Goal: Transaction & Acquisition: Purchase product/service

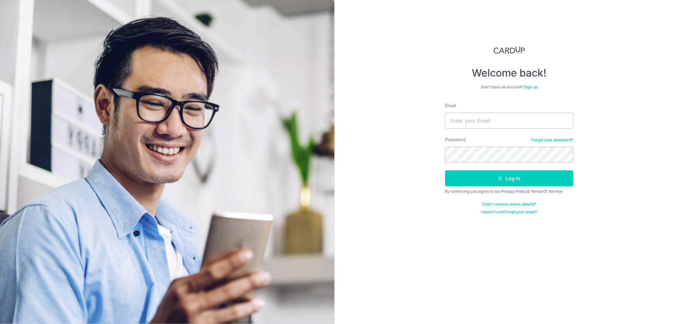
click at [613, 60] on div "Welcome back! Don’t have an account? Sign up Email Password Forgot your passwor…" at bounding box center [509, 162] width 350 height 324
click at [488, 122] on input "Email" at bounding box center [509, 121] width 128 height 16
type input "benjaminooi9@gmail.com"
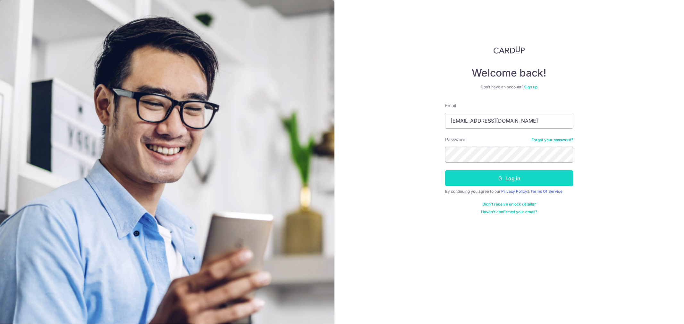
click at [496, 172] on button "Log in" at bounding box center [509, 178] width 128 height 16
click at [396, 172] on div "Welcome back! Don’t have an account? Sign up Email benjaminooi9@gmail.com Passw…" at bounding box center [509, 162] width 350 height 324
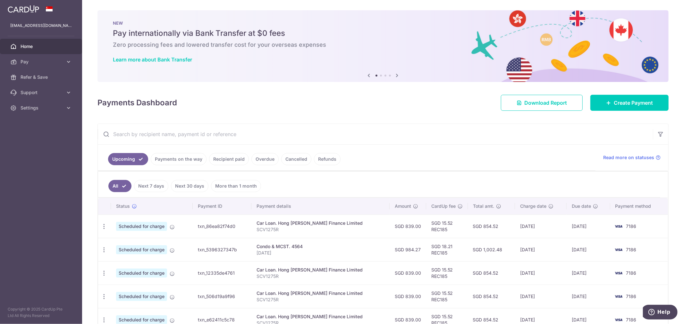
click at [482, 121] on div "× Pause Schedule Pause all future payments in this series Pause just this one p…" at bounding box center [383, 162] width 602 height 324
click at [626, 101] on span "Create Payment" at bounding box center [632, 103] width 39 height 8
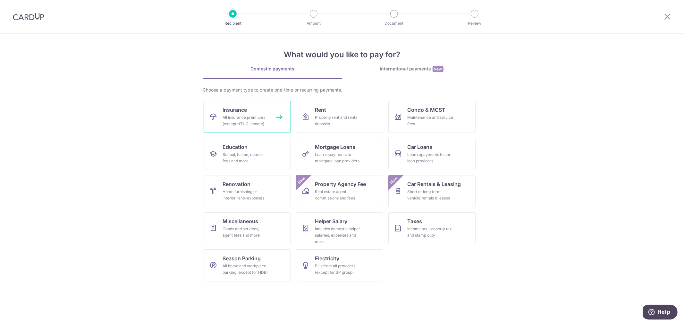
click at [265, 118] on div "All insurance premiums (except NTUC Income)" at bounding box center [246, 120] width 46 height 13
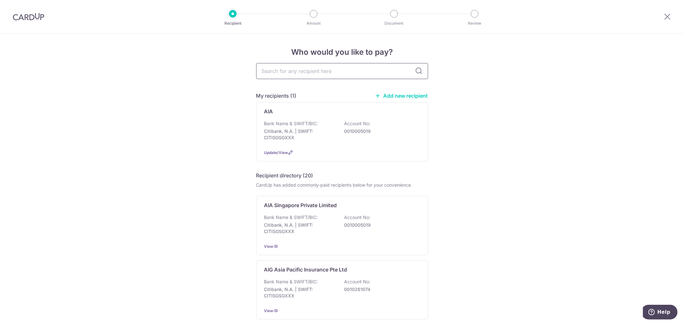
click at [333, 76] on input "text" at bounding box center [342, 71] width 172 height 16
click at [345, 75] on input "text" at bounding box center [342, 71] width 172 height 16
type input "hsbc"
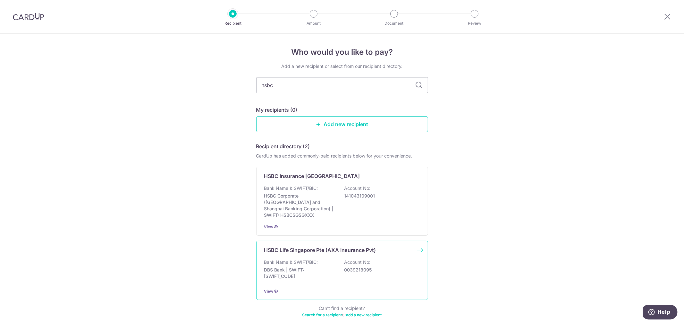
click at [333, 252] on div "HSBC LIfe Singapore Pte (AXA Insurance Pvt) Bank Name & SWIFT/BIC: DBS Bank | S…" at bounding box center [342, 270] width 172 height 59
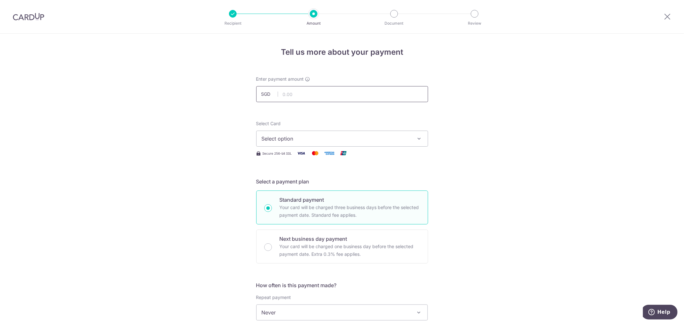
click at [328, 91] on input "text" at bounding box center [342, 94] width 172 height 16
type input "1,116.00"
click at [589, 162] on div "Tell us more about your payment Enter payment amount SGD 1,116.00 1116.00 Selec…" at bounding box center [342, 324] width 684 height 580
click at [399, 145] on button "Select option" at bounding box center [342, 139] width 172 height 16
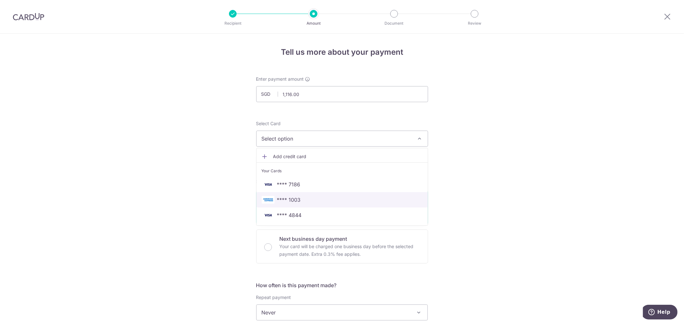
drag, startPoint x: 346, startPoint y: 199, endPoint x: 466, endPoint y: 186, distance: 120.9
click at [346, 199] on span "**** 1003" at bounding box center [342, 200] width 161 height 8
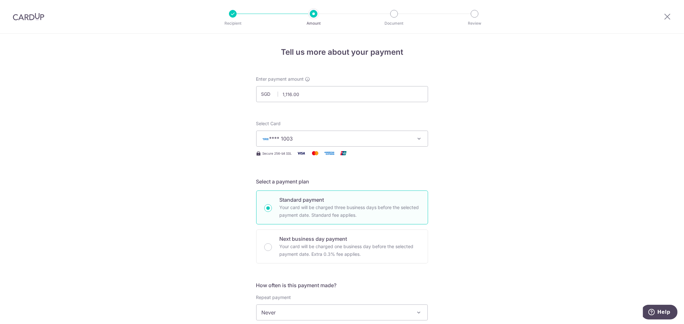
click at [495, 182] on div "Tell us more about your payment Enter payment amount SGD 1,116.00 1116.00 Selec…" at bounding box center [342, 324] width 684 height 580
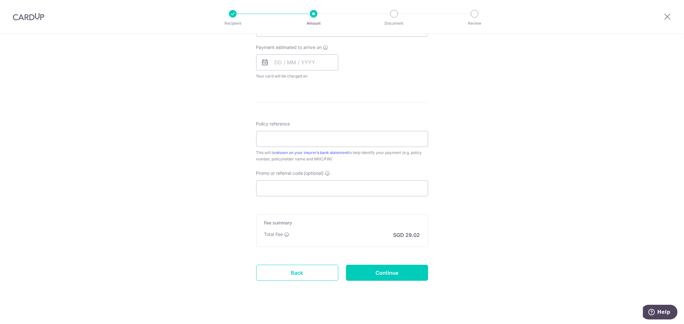
scroll to position [285, 0]
click at [349, 193] on input "Promo or referral code (optional)" at bounding box center [342, 188] width 172 height 16
paste input "25AMEX21"
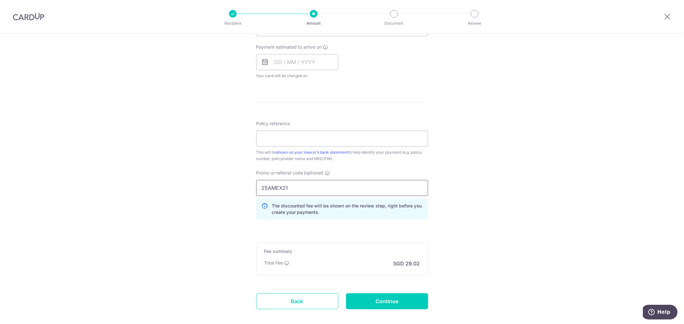
type input "25AMEX21"
click at [512, 203] on div "Tell us more about your payment Enter payment amount SGD 1,116.00 1116.00 Selec…" at bounding box center [342, 53] width 684 height 609
click at [512, 201] on div "Tell us more about your payment Enter payment amount SGD 1,116.00 1116.00 Selec…" at bounding box center [342, 53] width 684 height 609
click at [309, 125] on div "Policy reference This will be shown on your insurer’s bank statement to help id…" at bounding box center [342, 141] width 172 height 42
click at [303, 136] on input "Policy reference" at bounding box center [342, 139] width 172 height 16
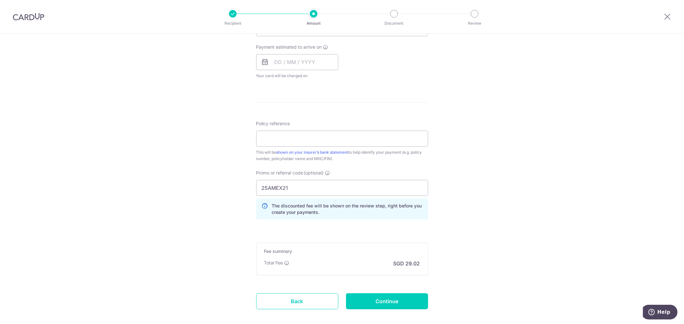
click at [507, 142] on div "Tell us more about your payment Enter payment amount SGD 1,116.00 1116.00 Selec…" at bounding box center [342, 53] width 684 height 609
click at [351, 142] on input "Policy reference" at bounding box center [342, 139] width 172 height 16
paste input "301-8534747"
type input "301-8534747"
click at [511, 178] on div "Tell us more about your payment Enter payment amount SGD 1,116.00 1116.00 Selec…" at bounding box center [342, 53] width 684 height 609
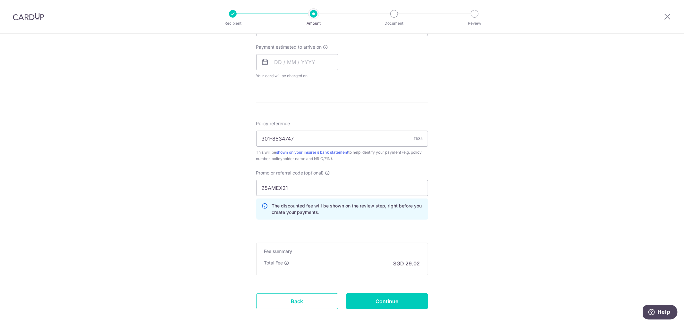
click at [517, 166] on div "Tell us more about your payment Enter payment amount SGD 1,116.00 1116.00 Selec…" at bounding box center [342, 53] width 684 height 609
click at [381, 297] on input "Continue" at bounding box center [387, 302] width 82 height 16
type input "Create Schedule"
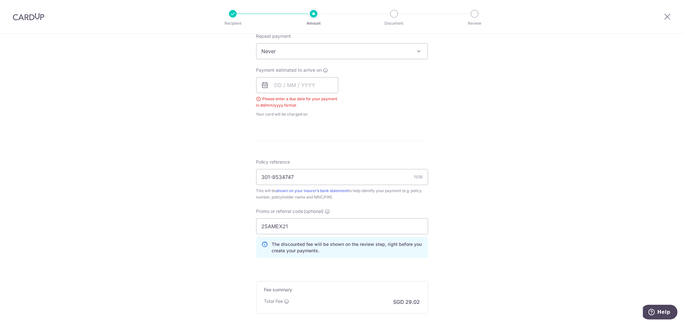
scroll to position [252, 0]
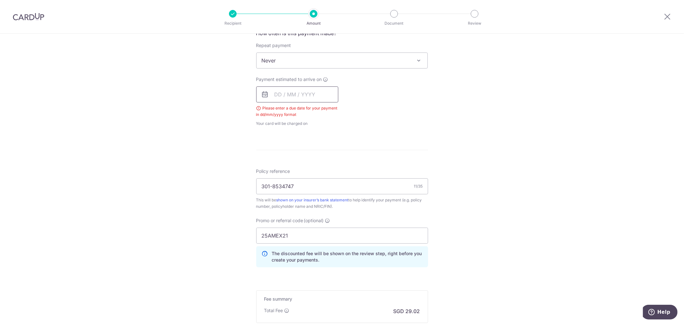
click at [286, 93] on input "text" at bounding box center [297, 95] width 82 height 16
click at [322, 179] on link "25" at bounding box center [320, 178] width 10 height 10
type input "[DATE]"
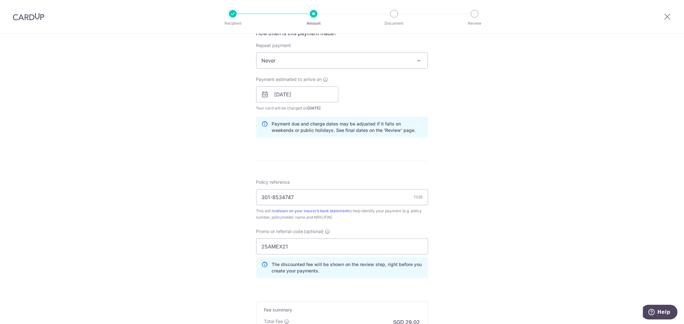
click at [534, 171] on div "Tell us more about your payment Enter payment amount SGD 1,116.00 1116.00 Selec…" at bounding box center [342, 98] width 684 height 635
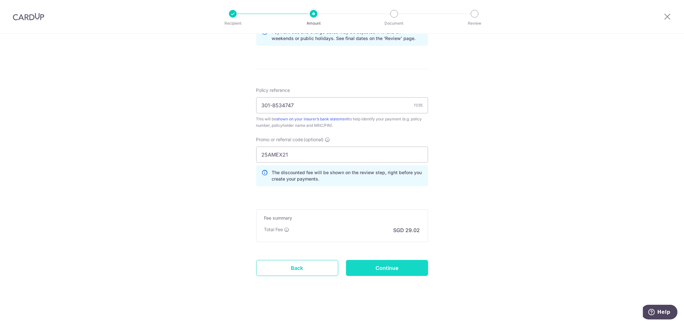
click at [417, 264] on input "Continue" at bounding box center [387, 268] width 82 height 16
type input "Create Schedule"
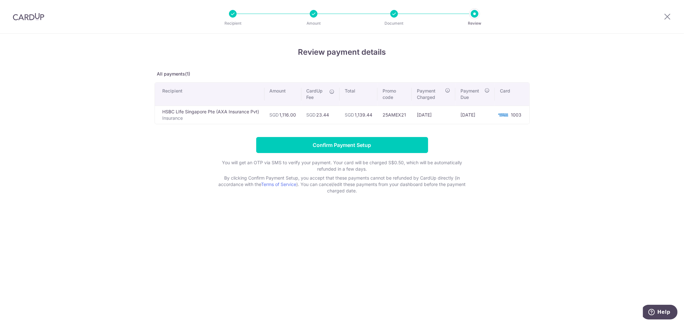
click at [523, 212] on div "Review payment details All payments(1) Recipient Amount CardUp Fee Total Promo …" at bounding box center [342, 179] width 684 height 291
click at [633, 99] on div "Review payment details All payments(1) Recipient Amount CardUp Fee Total Promo …" at bounding box center [342, 179] width 684 height 291
drag, startPoint x: 659, startPoint y: 17, endPoint x: 668, endPoint y: 17, distance: 8.7
click at [659, 17] on div at bounding box center [666, 16] width 33 height 33
click at [668, 17] on icon at bounding box center [667, 16] width 8 height 8
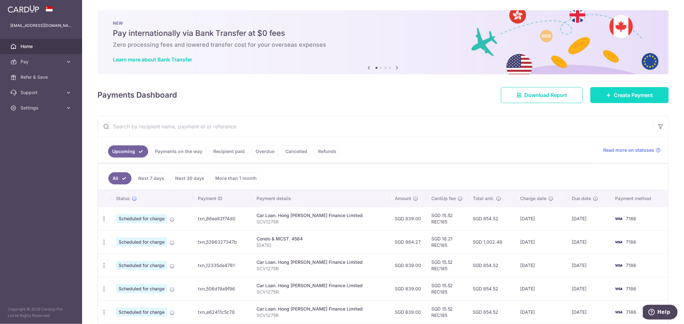
click at [628, 91] on link "Create Payment" at bounding box center [629, 95] width 78 height 16
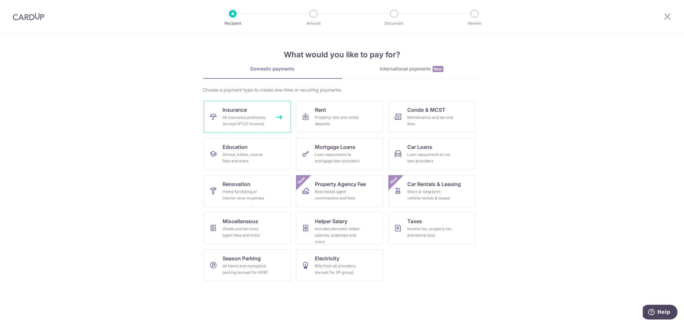
click at [239, 111] on span "Insurance" at bounding box center [235, 110] width 24 height 8
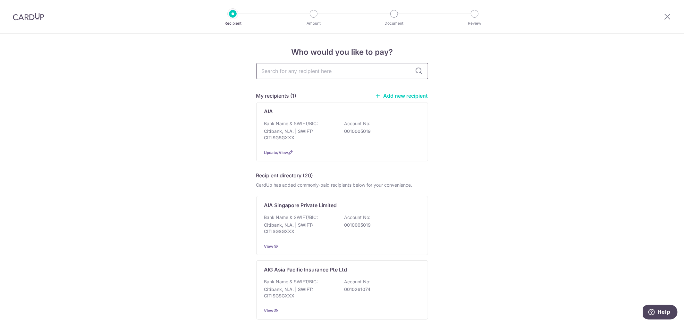
click at [359, 71] on input "text" at bounding box center [342, 71] width 172 height 16
type input "s"
type input "l"
type input "hsbc life"
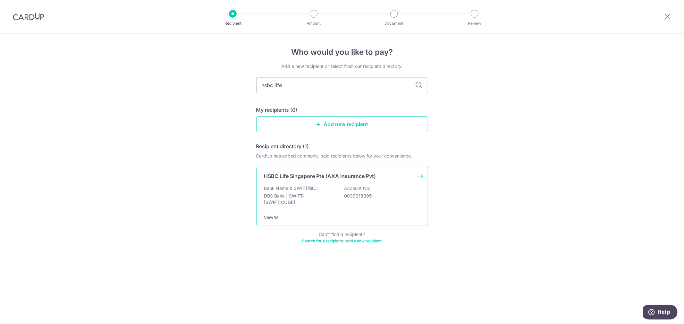
click at [321, 177] on p "HSBC LIfe Singapore Pte (AXA Insurance Pvt)" at bounding box center [320, 176] width 112 height 8
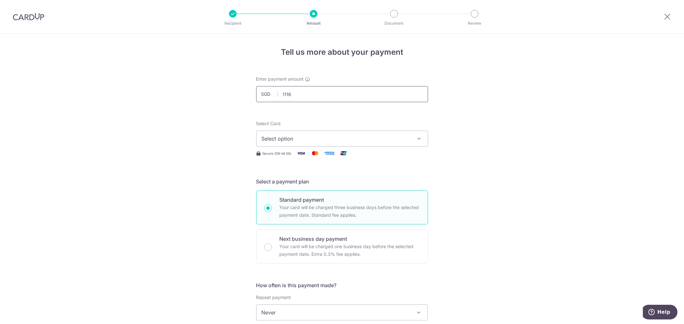
click button "Add Card" at bounding box center [0, 0] width 0 height 0
type input "1,116.00"
click at [538, 149] on div "Tell us more about your payment Enter payment amount SGD 1,116.00 1116.00 Selec…" at bounding box center [342, 324] width 684 height 580
click at [364, 143] on button "Select option" at bounding box center [342, 139] width 172 height 16
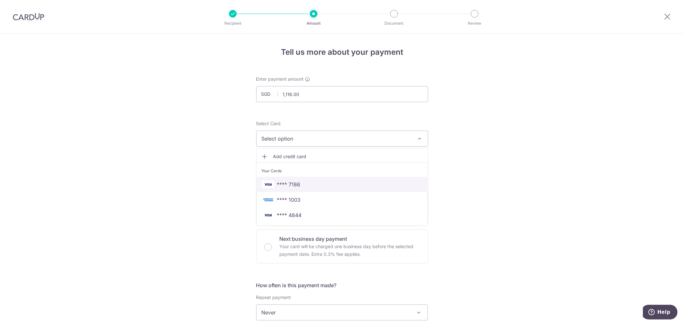
click at [343, 182] on span "**** 7186" at bounding box center [342, 185] width 161 height 8
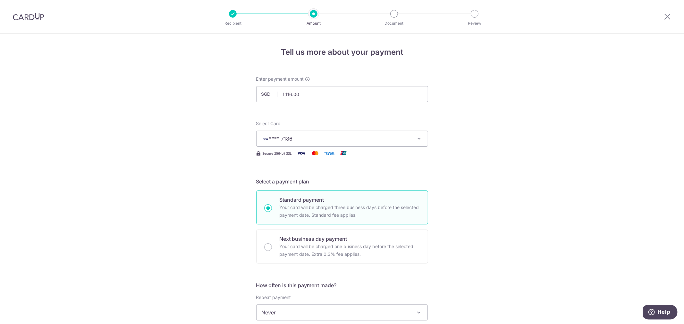
click at [514, 187] on div "Tell us more about your payment Enter payment amount SGD 1,116.00 1116.00 Selec…" at bounding box center [342, 324] width 684 height 580
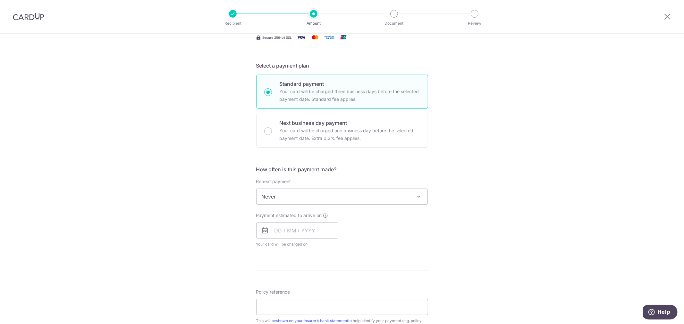
scroll to position [142, 0]
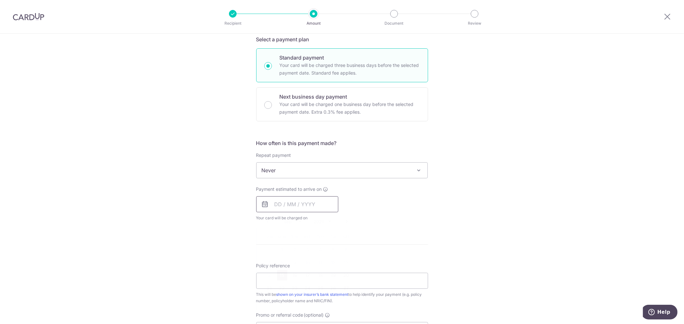
click at [309, 201] on input "text" at bounding box center [297, 204] width 82 height 16
drag, startPoint x: 279, startPoint y: 302, endPoint x: 517, endPoint y: 228, distance: 248.8
click at [279, 302] on link "29" at bounding box center [282, 301] width 10 height 10
type input "[DATE]"
click at [517, 228] on div "Tell us more about your payment Enter payment amount SGD 1,116.00 1116.00 Selec…" at bounding box center [342, 181] width 684 height 580
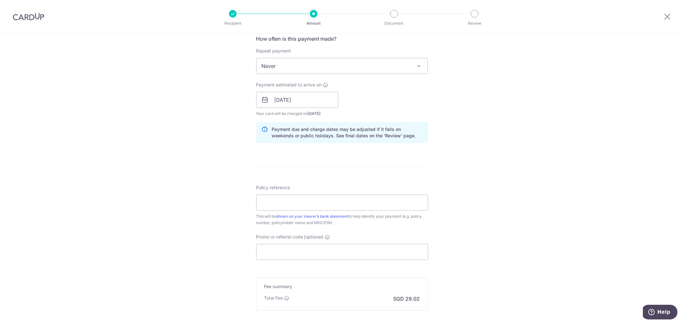
scroll to position [285, 0]
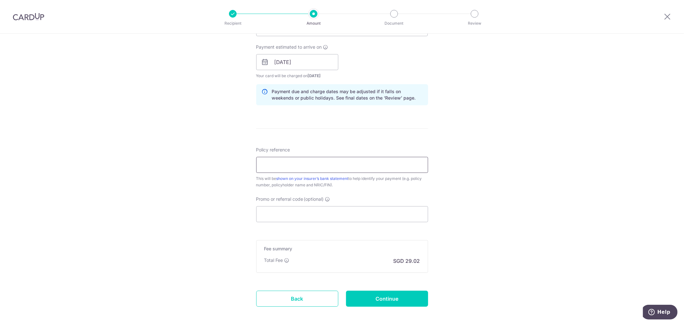
click at [303, 163] on input "Policy reference" at bounding box center [342, 165] width 172 height 16
type input "301-8534747"
click at [498, 188] on div "Tell us more about your payment Enter payment amount SGD 1,116.00 1116.00 Selec…" at bounding box center [342, 52] width 684 height 606
click at [376, 209] on input "Promo or referral code (optional)" at bounding box center [342, 214] width 172 height 16
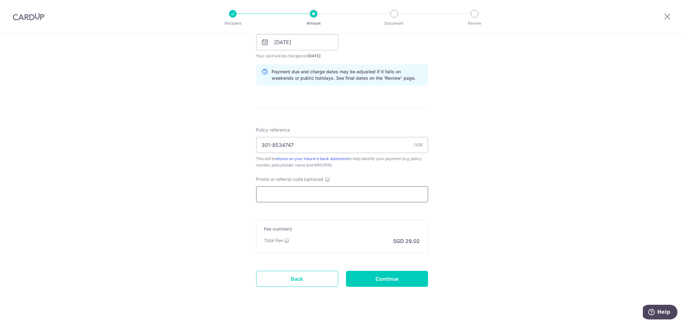
scroll to position [315, 0]
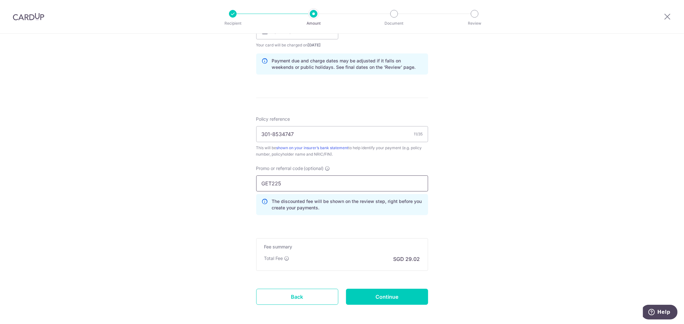
type input "GET225"
click at [603, 158] on div "Tell us more about your payment Enter payment amount SGD 1,116.00 1116.00 Selec…" at bounding box center [342, 35] width 684 height 635
drag, startPoint x: 403, startPoint y: 299, endPoint x: 537, endPoint y: 291, distance: 134.5
click at [403, 299] on input "Continue" at bounding box center [387, 297] width 82 height 16
type input "Create Schedule"
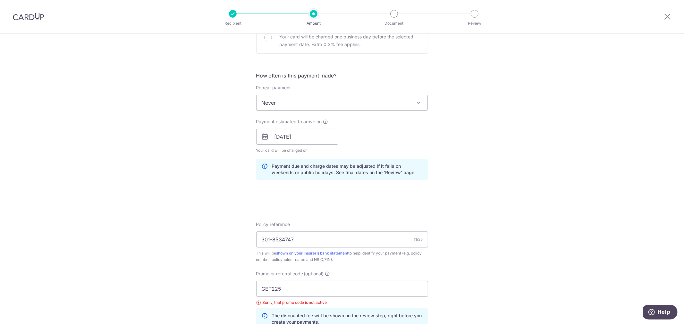
scroll to position [213, 0]
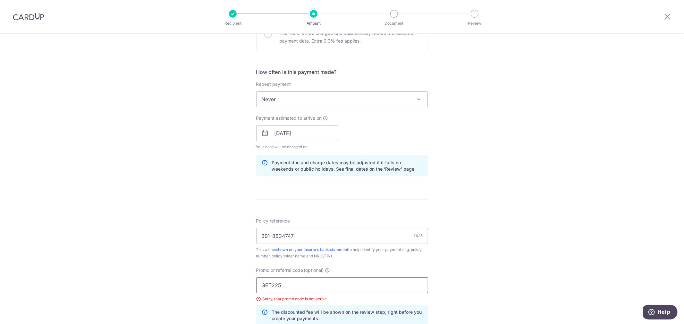
drag, startPoint x: 271, startPoint y: 283, endPoint x: 251, endPoint y: 285, distance: 20.9
click at [252, 285] on div "Promo or referral code (optional) GET225 Sorry, that promo code is not active T…" at bounding box center [341, 299] width 179 height 64
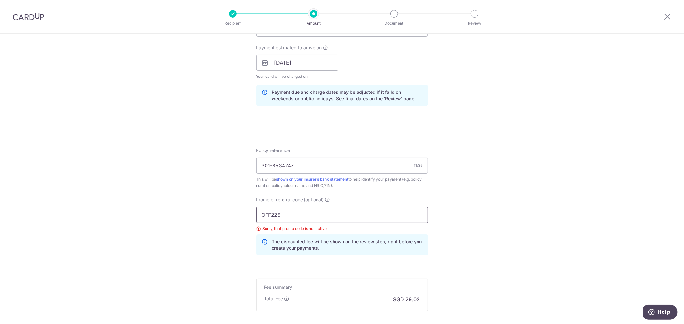
scroll to position [353, 0]
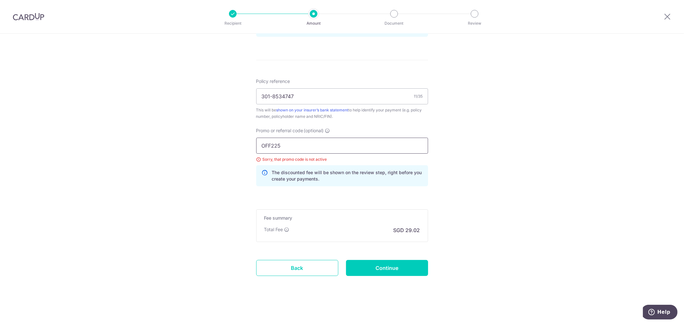
type input "OFF225"
click at [504, 199] on div "Tell us more about your payment Enter payment amount SGD 1,116.00 1116.00 Selec…" at bounding box center [342, 2] width 684 height 644
click at [385, 272] on input "Continue" at bounding box center [387, 268] width 82 height 16
type input "Update Schedule"
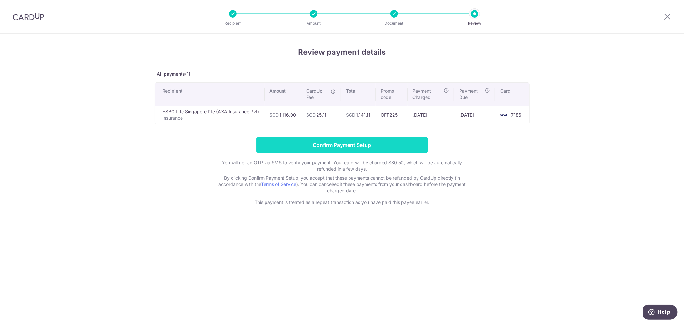
click at [366, 140] on input "Confirm Payment Setup" at bounding box center [342, 145] width 172 height 16
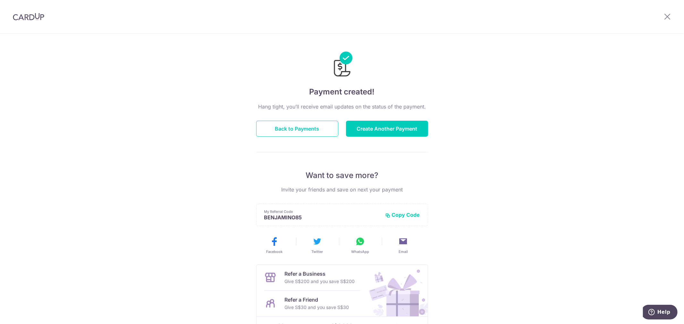
click at [534, 119] on div "Payment created! Hang tight, you’ll receive email updates on the status of the …" at bounding box center [342, 205] width 684 height 342
click at [298, 132] on button "Back to Payments" at bounding box center [297, 129] width 82 height 16
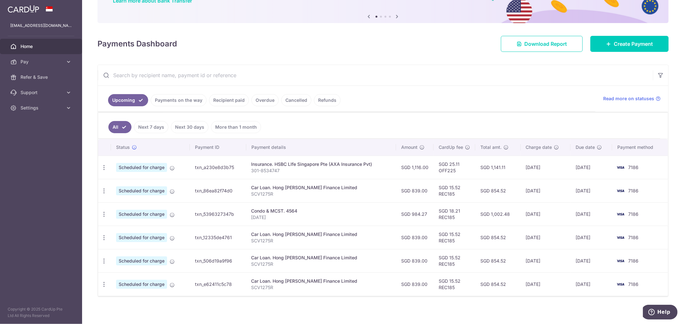
scroll to position [62, 0]
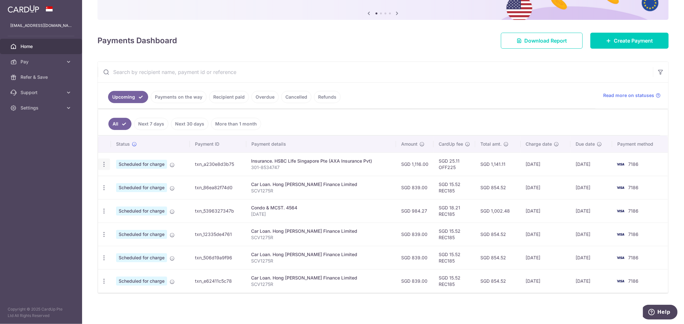
click at [101, 165] on icon "button" at bounding box center [104, 164] width 7 height 7
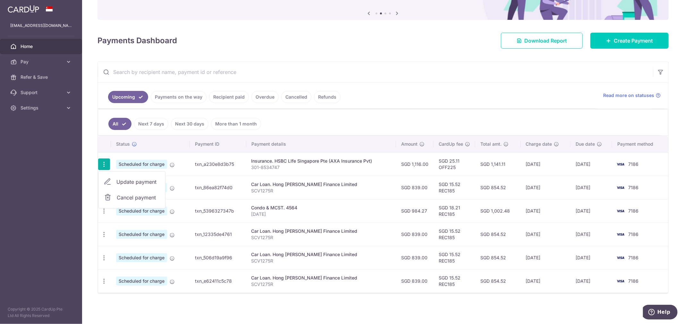
click at [148, 182] on span "Update payment" at bounding box center [138, 182] width 44 height 8
radio input "true"
type input "1,116.00"
type input "[DATE]"
type input "301-8534747"
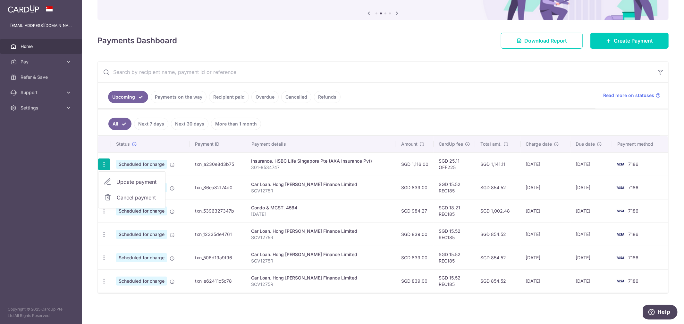
type input "OFF225"
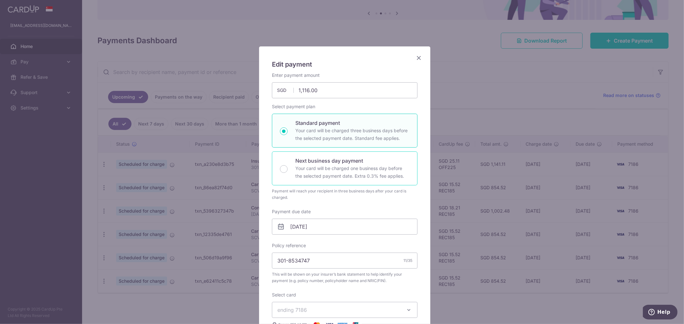
scroll to position [107, 0]
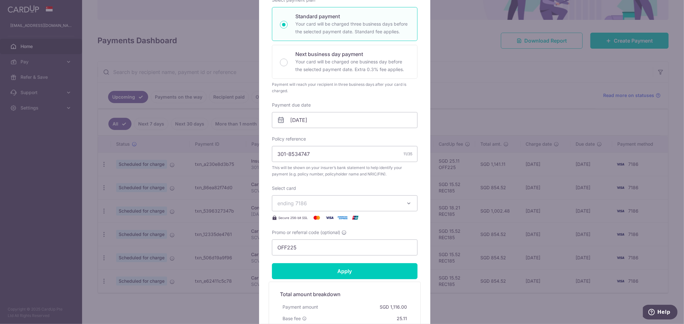
click at [399, 207] on button "ending 7186" at bounding box center [344, 203] width 145 height 16
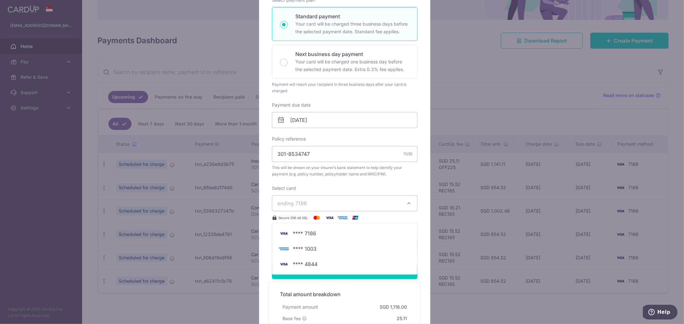
click at [408, 201] on icon "button" at bounding box center [408, 203] width 6 height 6
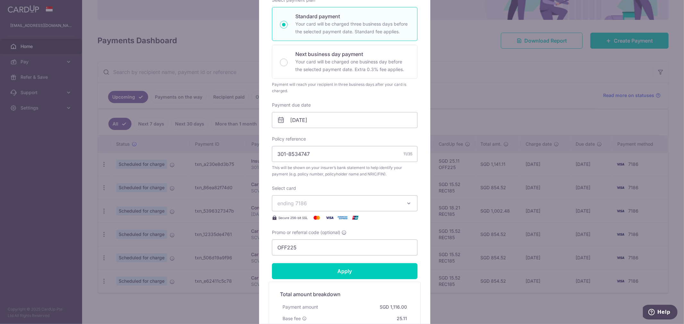
click at [408, 201] on icon "button" at bounding box center [408, 203] width 6 height 6
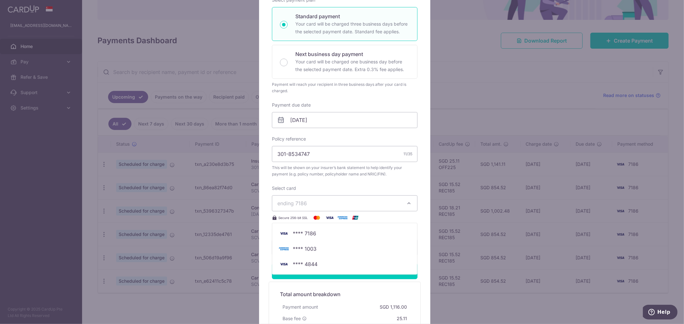
click at [408, 201] on icon "button" at bounding box center [408, 203] width 6 height 6
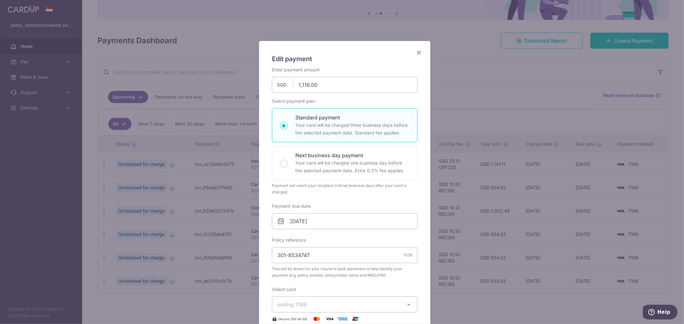
scroll to position [0, 0]
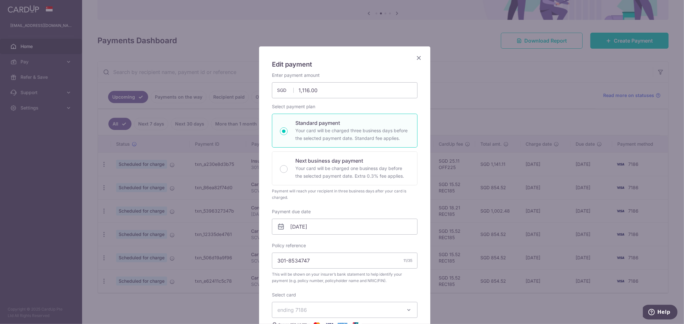
click at [415, 56] on icon "Close" at bounding box center [419, 58] width 8 height 8
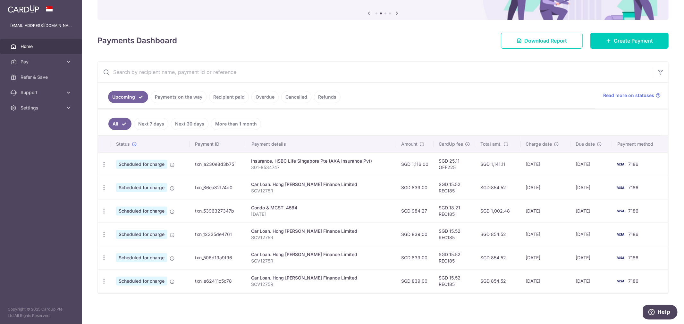
click at [453, 79] on input "text" at bounding box center [375, 72] width 555 height 21
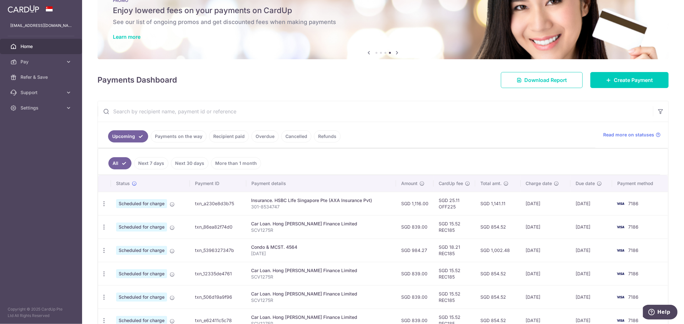
scroll to position [36, 0]
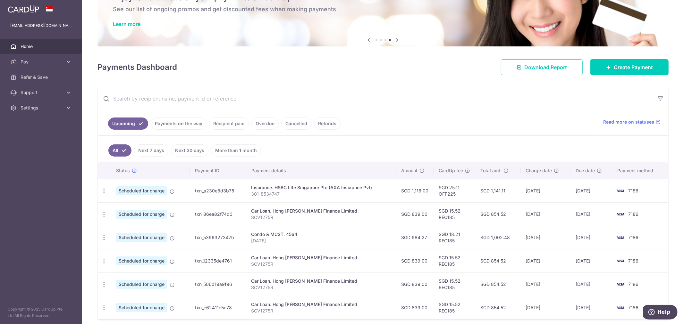
click at [141, 189] on span "Scheduled for charge" at bounding box center [141, 191] width 51 height 9
click at [103, 189] on icon "button" at bounding box center [104, 191] width 7 height 7
click at [480, 203] on td "SGD 854.52" at bounding box center [498, 214] width 46 height 23
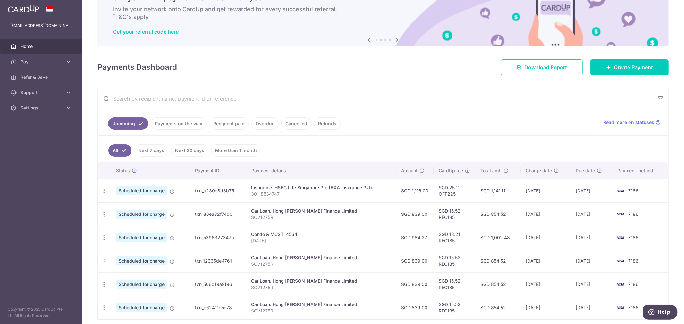
drag, startPoint x: 600, startPoint y: 193, endPoint x: 556, endPoint y: 191, distance: 43.6
click at [556, 191] on tr "Update payment Cancel payment Scheduled for charge txn_a230e8d3b75 Insurance. H…" at bounding box center [382, 190] width 569 height 23
click at [556, 191] on td "[DATE]" at bounding box center [545, 190] width 50 height 23
